Goal: Task Accomplishment & Management: Use online tool/utility

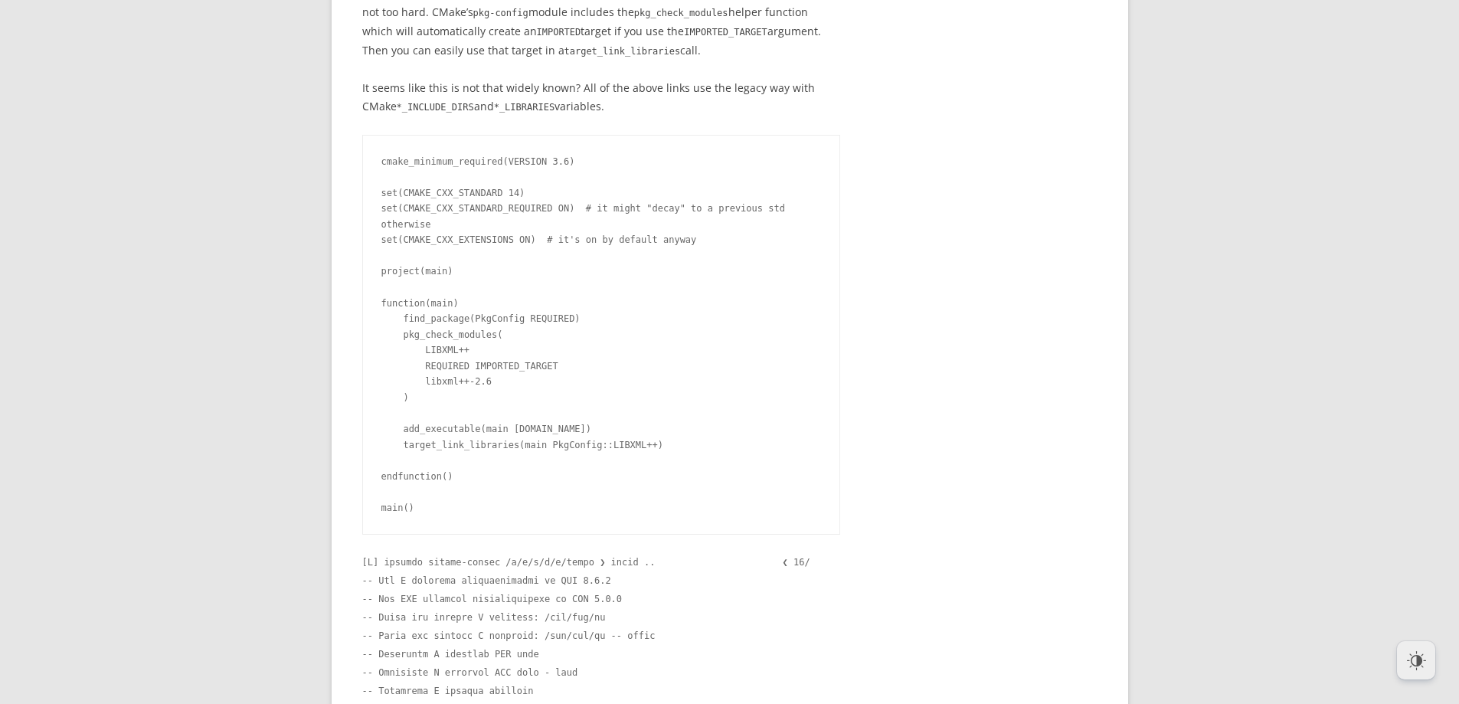
scroll to position [6525, 0]
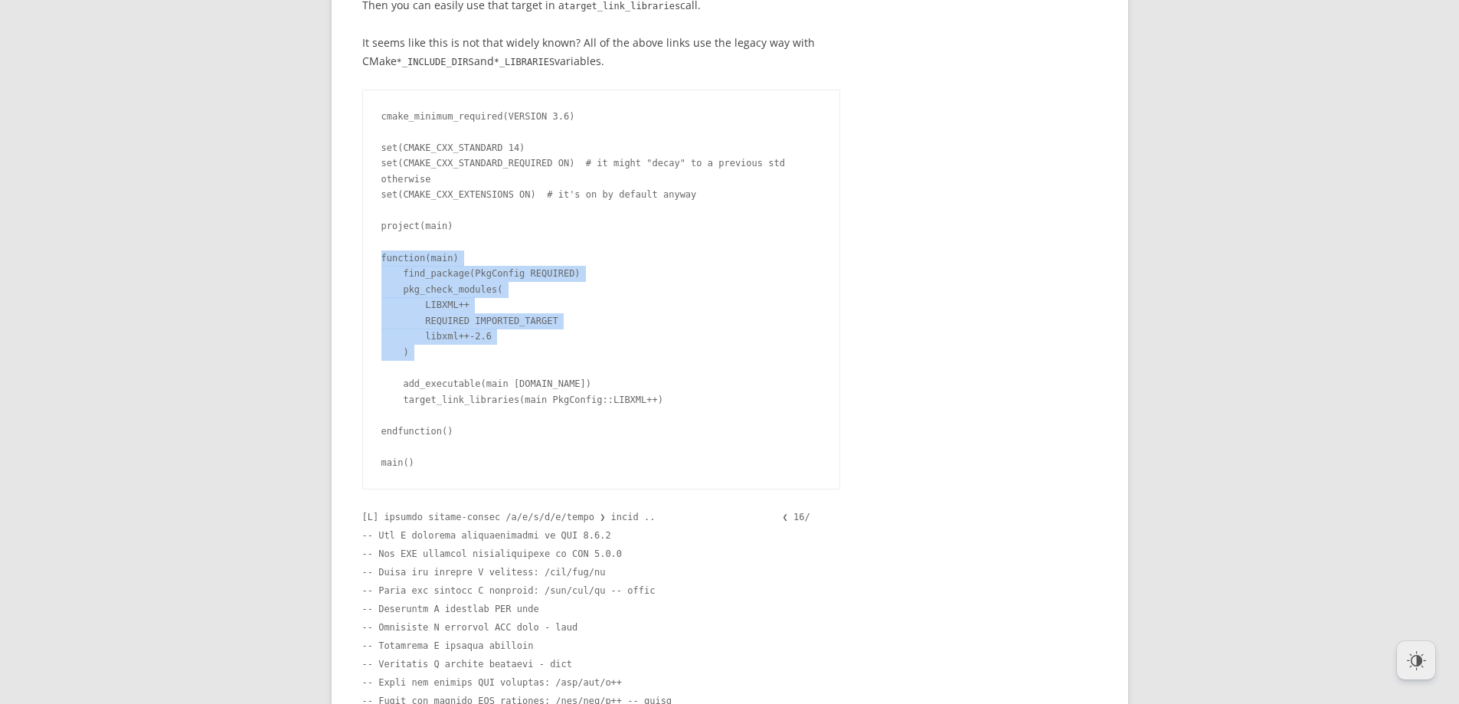
drag, startPoint x: 383, startPoint y: 385, endPoint x: 477, endPoint y: 494, distance: 143.9
click at [477, 490] on pre "cmake_minimum_required(VERSION 3.6) set(CMAKE_CXX_STANDARD 14) set(CMAKE_CXX_ST…" at bounding box center [601, 290] width 479 height 401
copy pre "function(main) find_package(PkgConfig REQUIRED) pkg_check_modules( LIBXML++ REQ…"
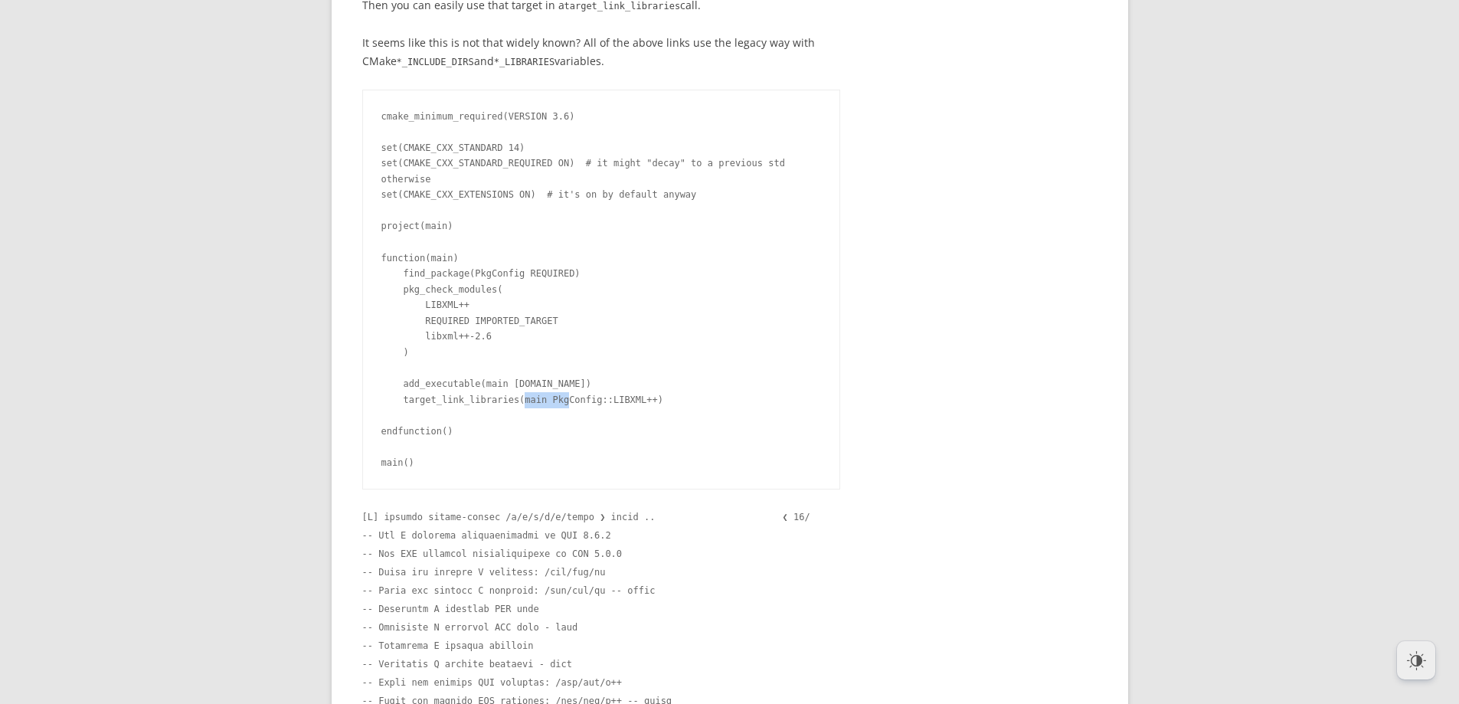
drag, startPoint x: 557, startPoint y: 528, endPoint x: 576, endPoint y: 531, distance: 19.3
click at [600, 490] on pre "cmake_minimum_required(VERSION 3.6) set(CMAKE_CXX_STANDARD 14) set(CMAKE_CXX_ST…" at bounding box center [601, 290] width 479 height 401
drag, startPoint x: 551, startPoint y: 531, endPoint x: 669, endPoint y: 411, distance: 167.3
click at [656, 490] on pre "cmake_minimum_required(VERSION 3.6) set(CMAKE_CXX_STANDARD 14) set(CMAKE_CXX_ST…" at bounding box center [601, 290] width 479 height 401
click at [675, 490] on pre "cmake_minimum_required(VERSION 3.6) set(CMAKE_CXX_STANDARD 14) set(CMAKE_CXX_ST…" at bounding box center [601, 290] width 479 height 401
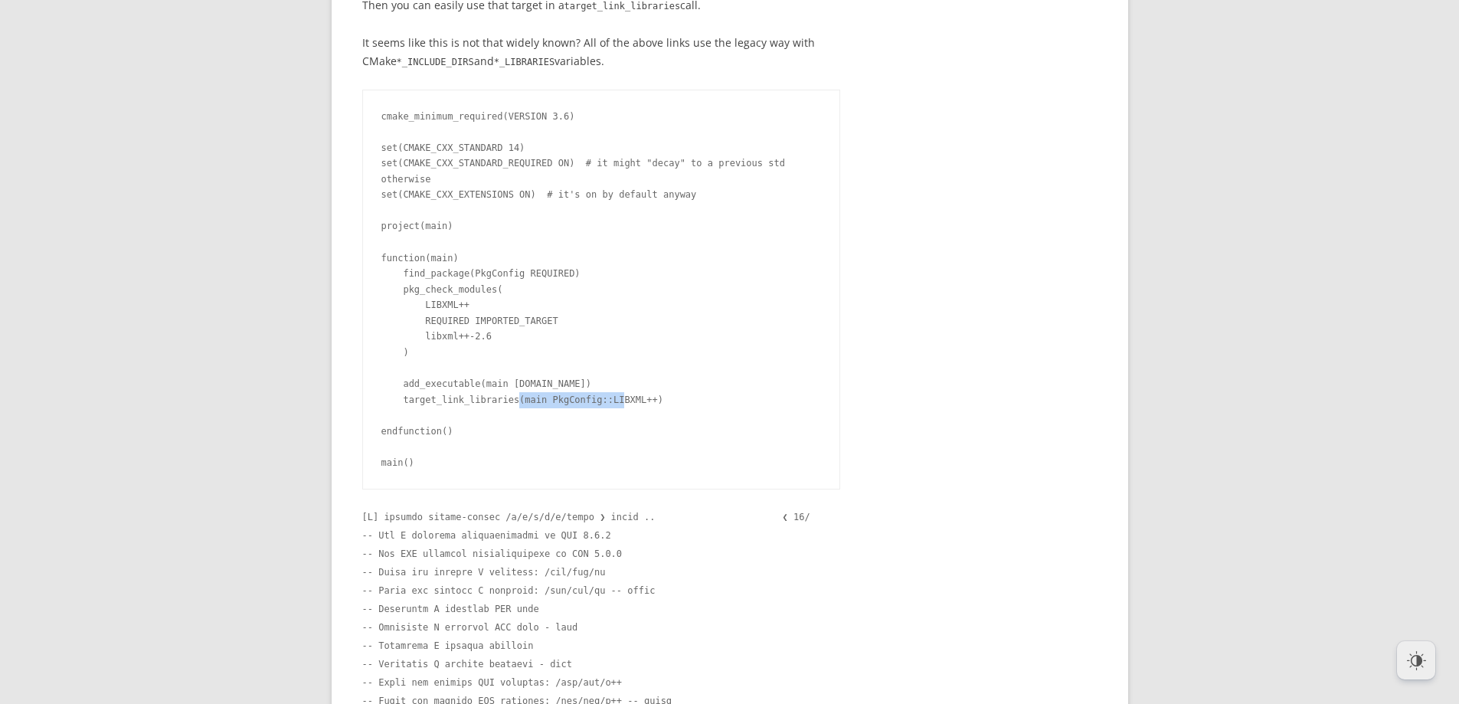
drag, startPoint x: 554, startPoint y: 527, endPoint x: 656, endPoint y: 522, distance: 102.0
click at [656, 490] on pre "cmake_minimum_required(VERSION 3.6) set(CMAKE_CXX_STANDARD 14) set(CMAKE_CXX_ST…" at bounding box center [601, 290] width 479 height 401
copy pre "PkgConfig::LIBXML++"
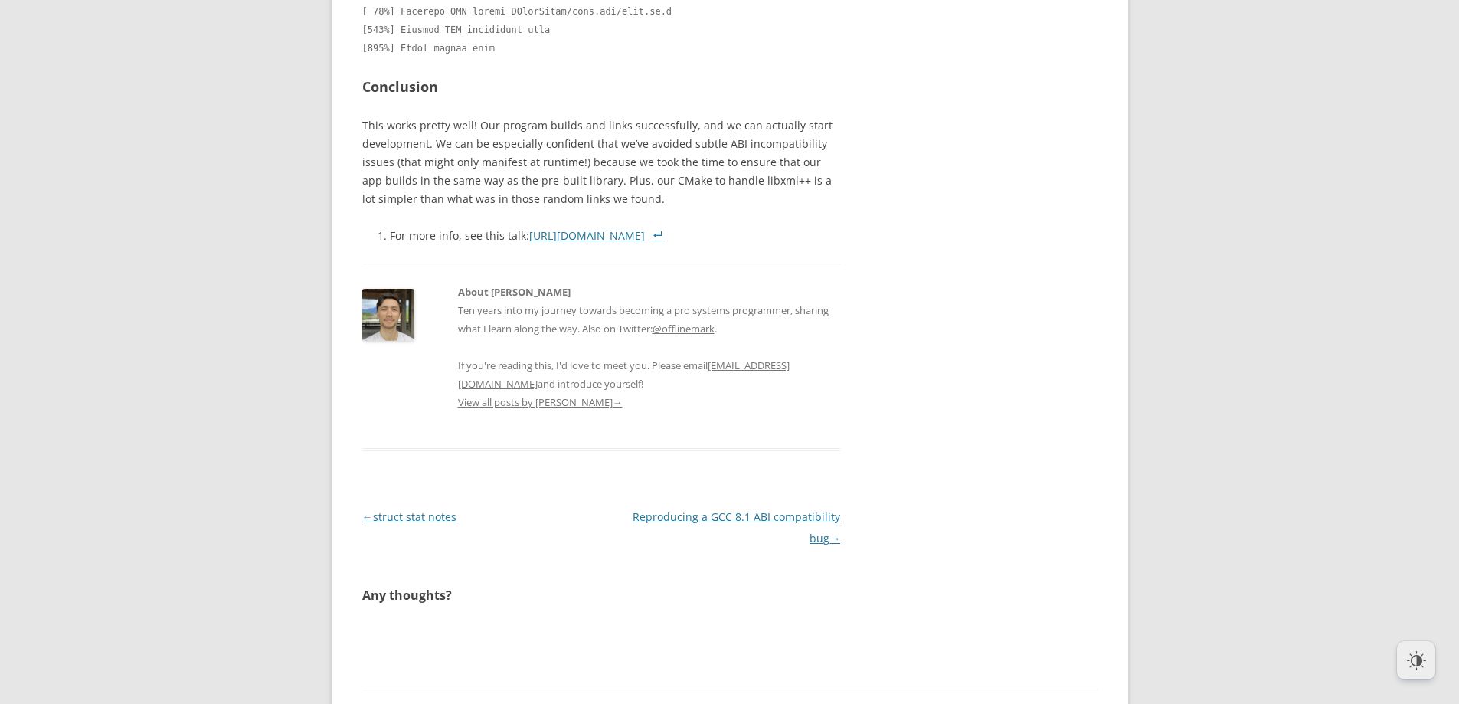
scroll to position [7471, 0]
